Goal: Information Seeking & Learning: Learn about a topic

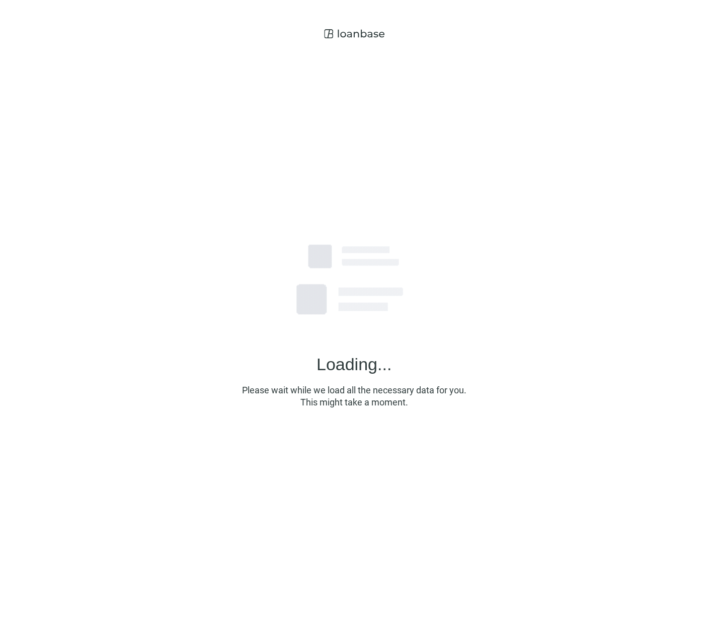
click at [124, 132] on div "Loading... Please wait while we load all the necessary data for you. This might…" at bounding box center [354, 306] width 708 height 612
